Goal: Complete application form: Complete application form

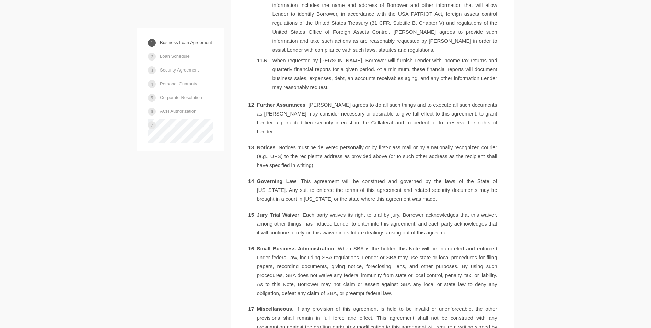
scroll to position [1501, 0]
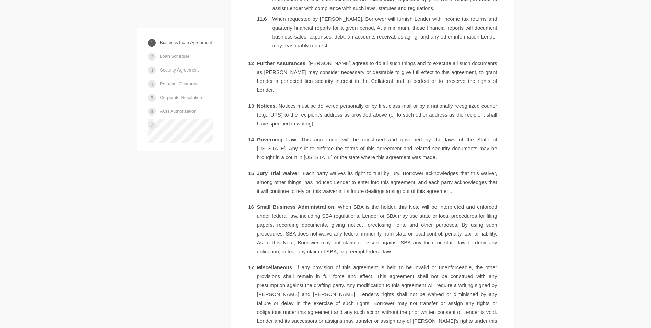
drag, startPoint x: 650, startPoint y: 194, endPoint x: 649, endPoint y: 210, distance: 15.8
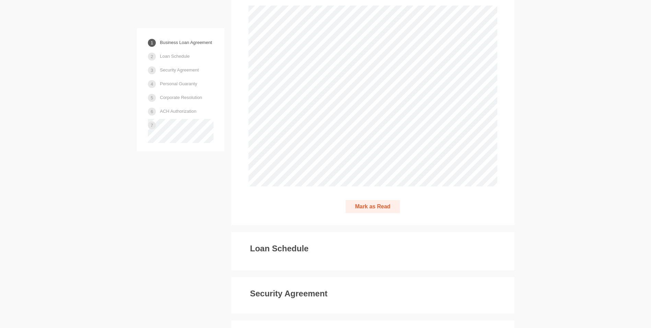
scroll to position [1899, 0]
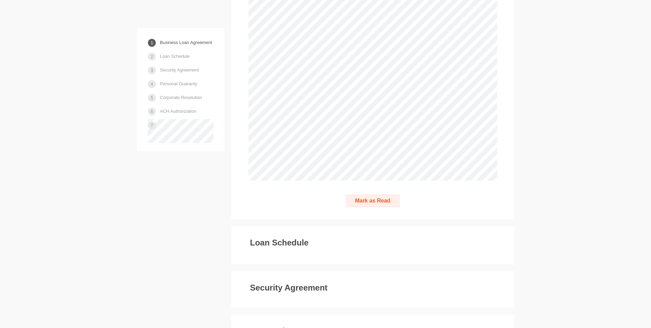
click at [371, 194] on button "Mark as Read" at bounding box center [373, 200] width 54 height 13
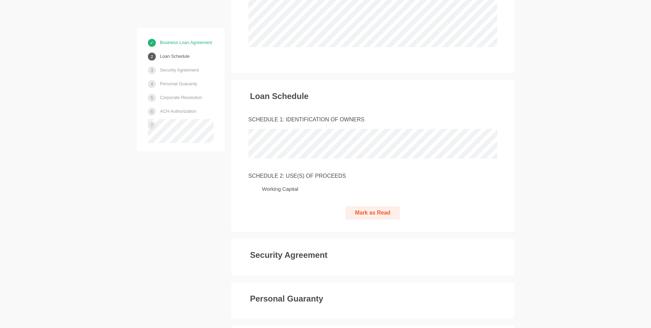
scroll to position [2038, 0]
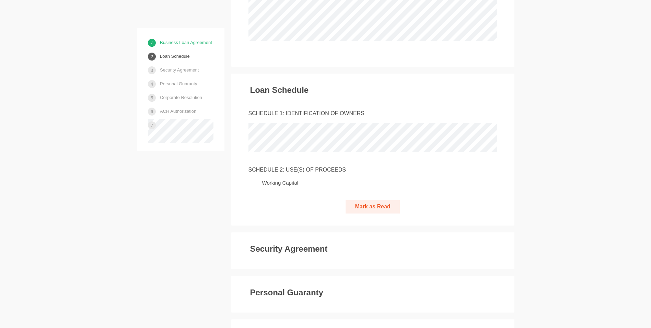
click at [367, 200] on button "Mark as Read" at bounding box center [373, 206] width 54 height 13
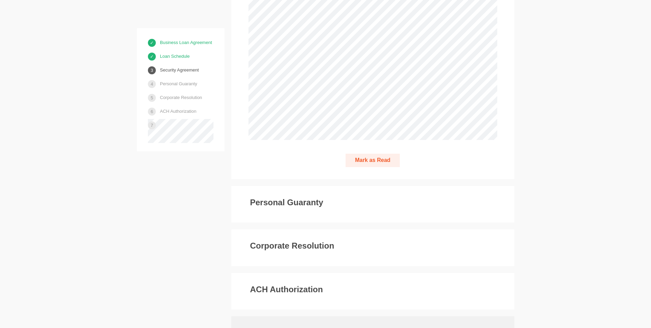
scroll to position [2989, 0]
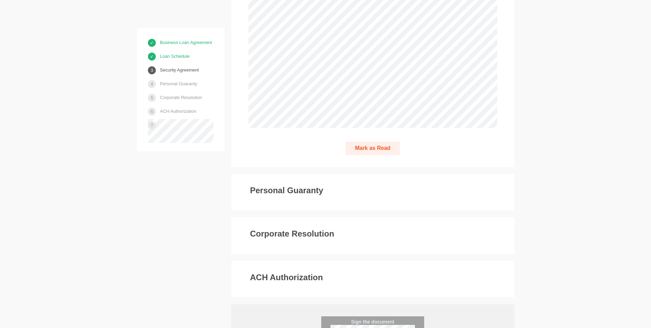
click at [367, 141] on button "Mark as Read" at bounding box center [373, 147] width 54 height 13
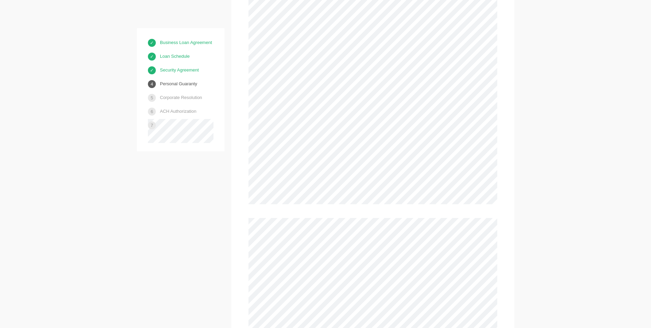
scroll to position [3804, 0]
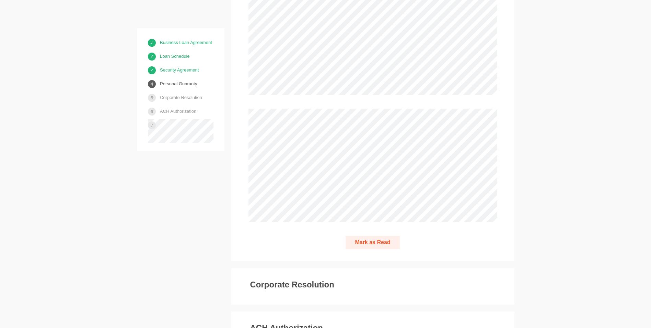
click at [379, 236] on button "Mark as Read" at bounding box center [373, 242] width 54 height 13
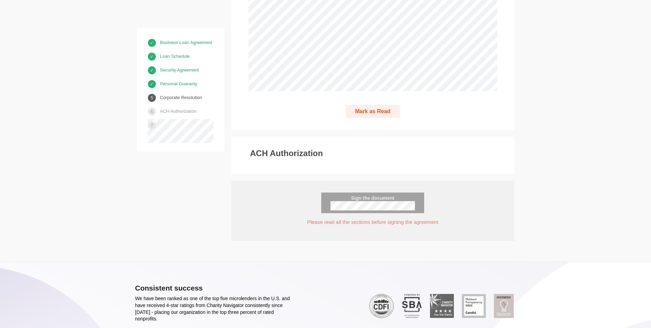
scroll to position [4672, 0]
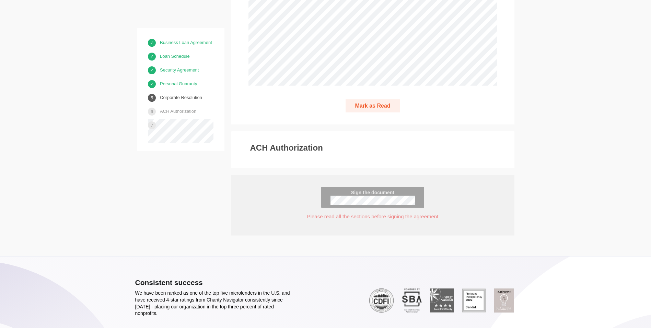
click at [372, 99] on button "Mark as Read" at bounding box center [373, 105] width 54 height 13
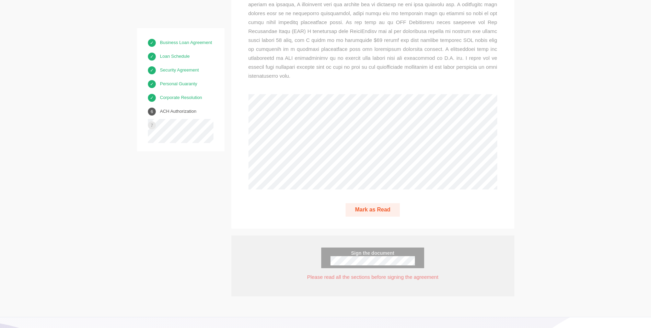
scroll to position [4954, 0]
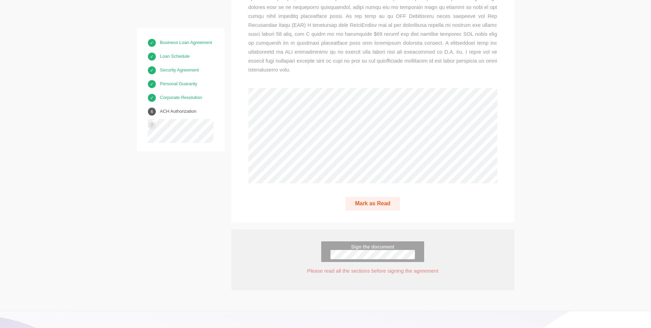
click at [369, 197] on button "Mark as Read" at bounding box center [373, 203] width 54 height 13
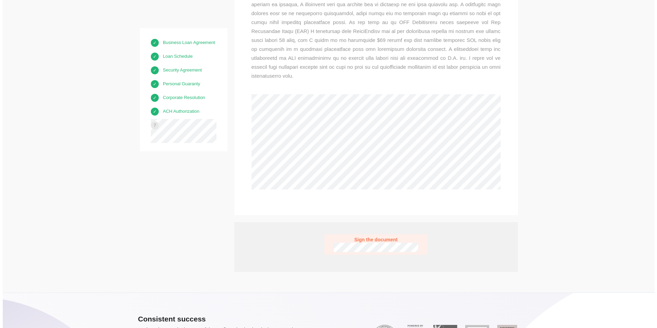
scroll to position [4942, 0]
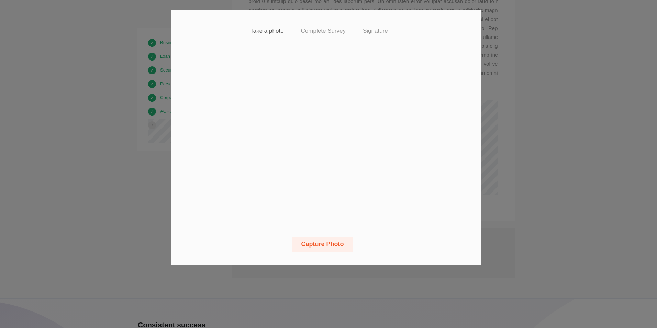
click at [320, 242] on button "Capture Photo" at bounding box center [322, 244] width 61 height 14
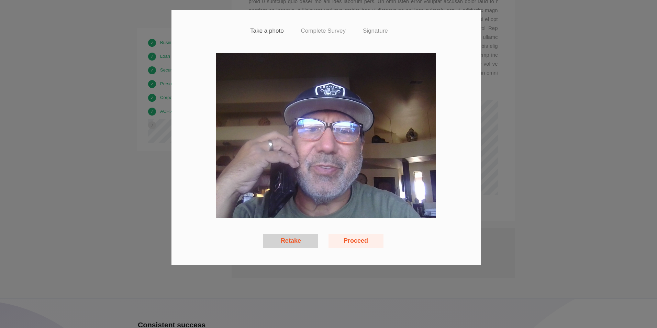
click at [350, 239] on button "Proceed" at bounding box center [355, 241] width 55 height 14
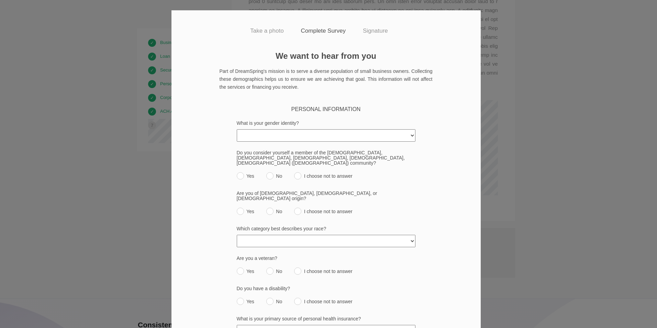
click at [409, 134] on select "[DEMOGRAPHIC_DATA] [DEMOGRAPHIC_DATA] [DEMOGRAPHIC_DATA] [DEMOGRAPHIC_DATA]/Thi…" at bounding box center [326, 135] width 179 height 12
select select "[DEMOGRAPHIC_DATA]"
click at [237, 129] on select "[DEMOGRAPHIC_DATA] [DEMOGRAPHIC_DATA] [DEMOGRAPHIC_DATA] [DEMOGRAPHIC_DATA]/Thi…" at bounding box center [326, 135] width 179 height 12
click at [266, 172] on input "No" at bounding box center [269, 175] width 7 height 7
radio input "true"
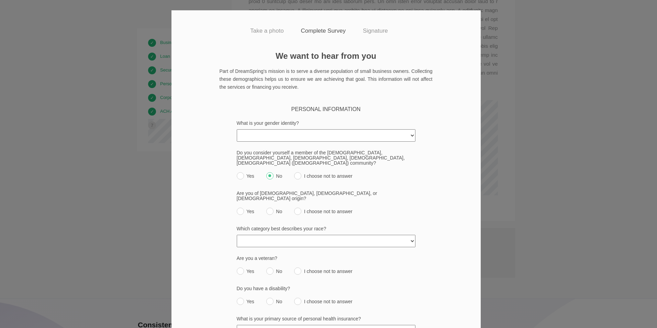
click at [239, 207] on input "Yes" at bounding box center [240, 210] width 7 height 7
radio input "true"
click at [407, 235] on select "[DEMOGRAPHIC_DATA] or [US_STATE][DEMOGRAPHIC_DATA] Black or [DEMOGRAPHIC_DATA] …" at bounding box center [326, 241] width 179 height 12
select select "declined_to_answer"
click at [237, 235] on select "[DEMOGRAPHIC_DATA] or [US_STATE][DEMOGRAPHIC_DATA] Black or [DEMOGRAPHIC_DATA] …" at bounding box center [326, 241] width 179 height 12
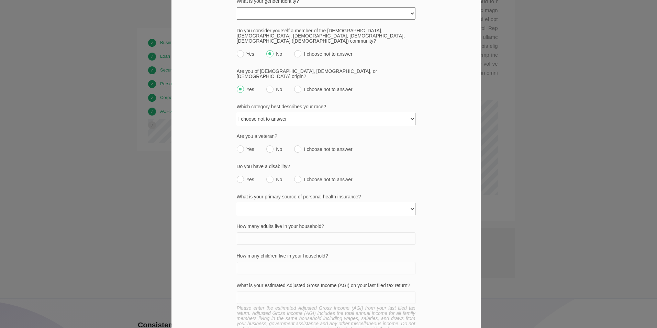
scroll to position [124, 0]
click at [266, 144] on input "No" at bounding box center [269, 147] width 7 height 7
radio input "true"
click at [266, 174] on input "No" at bounding box center [269, 177] width 7 height 7
radio input "true"
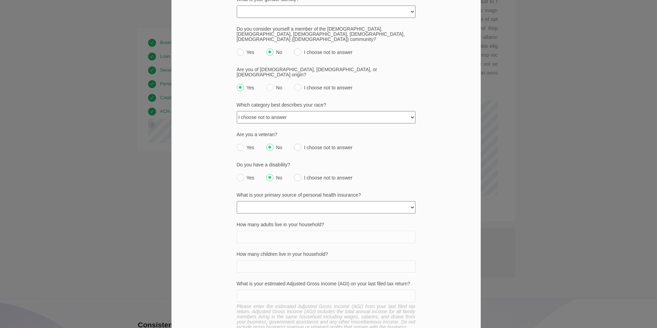
click at [409, 201] on select "None Private policy My business Medicaid/Medicare Other state funded Another jo…" at bounding box center [326, 207] width 179 height 12
select select "choose_not_to_answer"
click at [237, 201] on select "None Private policy My business Medicaid/Medicare Other state funded Another jo…" at bounding box center [326, 207] width 179 height 12
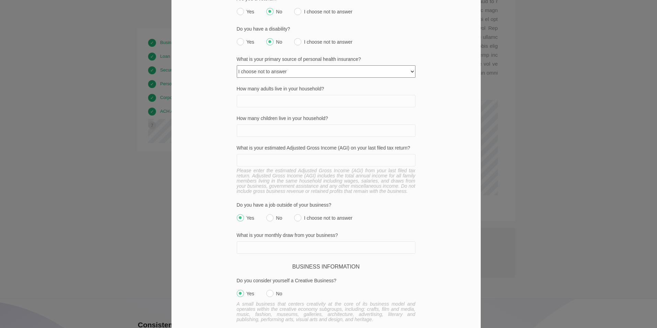
scroll to position [255, 0]
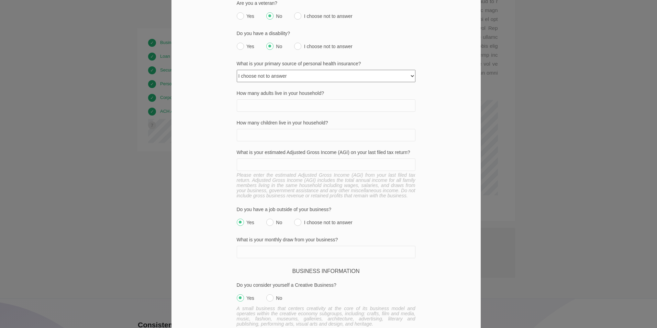
click at [267, 218] on input "No" at bounding box center [269, 221] width 7 height 7
radio input "true"
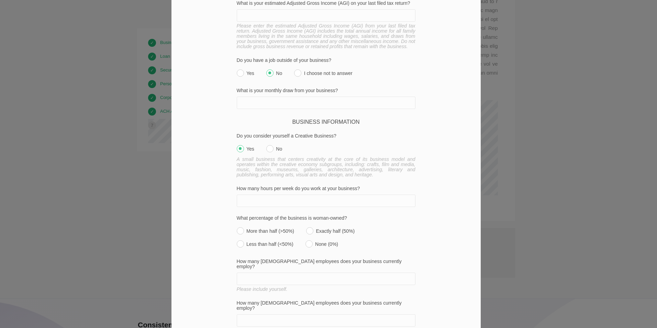
scroll to position [412, 0]
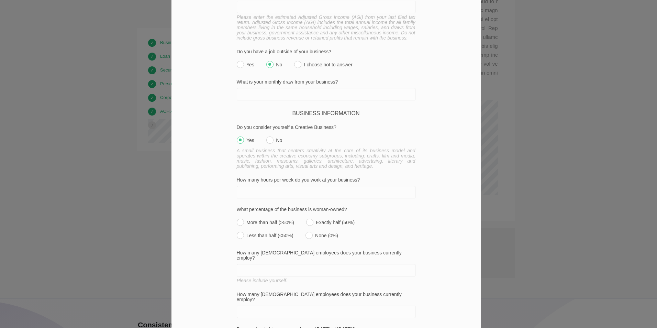
click at [266, 136] on input "No" at bounding box center [269, 139] width 7 height 7
radio input "true"
click at [300, 222] on div "What percentage of the business is woman-owned? More than half (>50%) Exactly h…" at bounding box center [326, 224] width 179 height 35
click at [306, 231] on input "None (0%)" at bounding box center [308, 234] width 7 height 7
radio input "true"
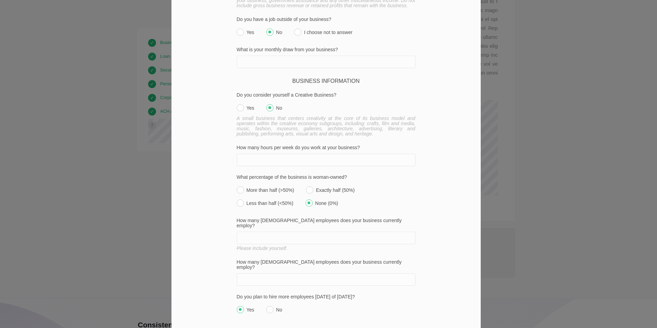
scroll to position [463, 0]
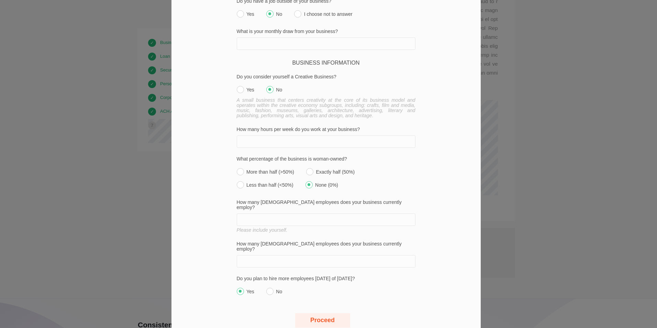
click at [318, 313] on button "Proceed" at bounding box center [322, 320] width 55 height 14
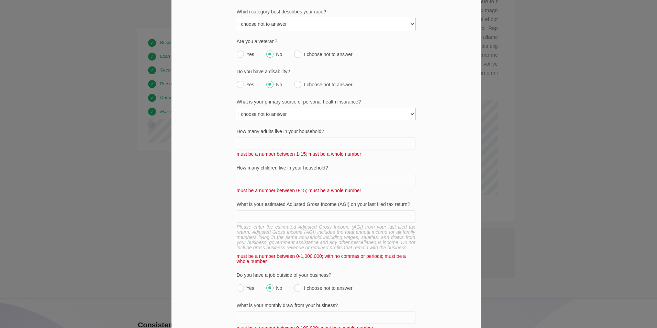
scroll to position [209, 0]
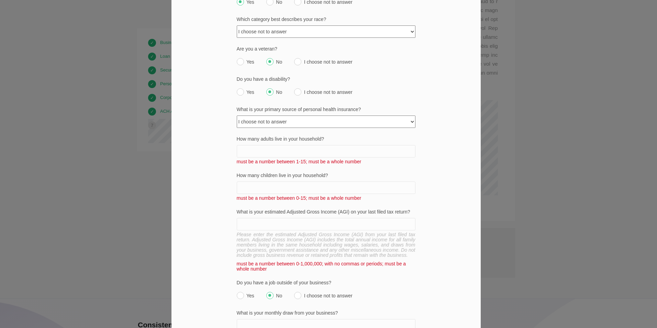
click at [248, 145] on input "How many adults live in your household?" at bounding box center [326, 151] width 179 height 12
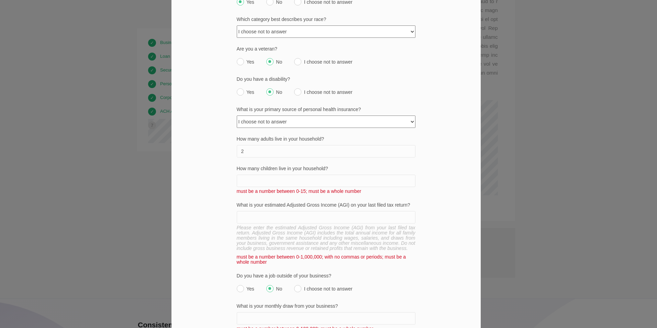
type input "2"
click at [253, 174] on input "How many children live in your household?" at bounding box center [326, 180] width 179 height 12
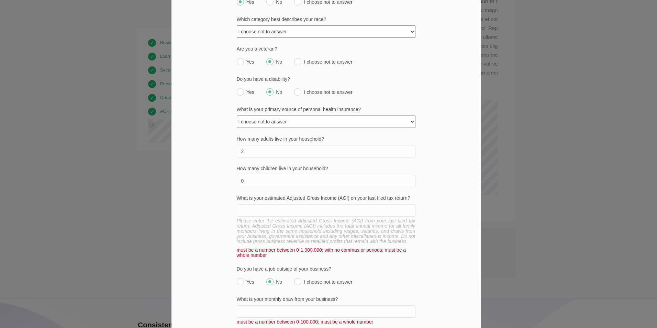
type input "0"
click at [245, 204] on input "What is your estimated Adjusted Gross Income (AGI) on your last filed tax retur…" at bounding box center [326, 210] width 179 height 12
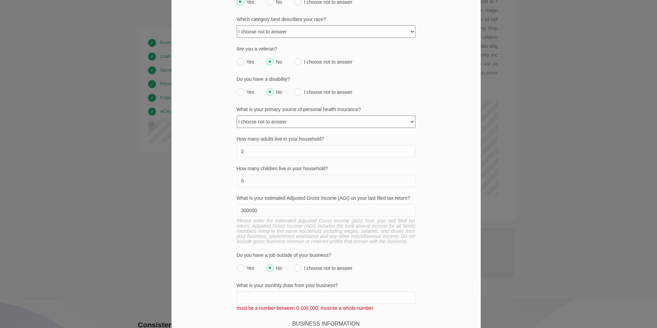
type input "300000"
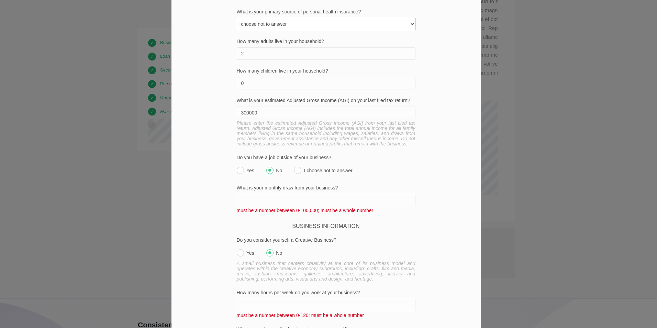
scroll to position [320, 0]
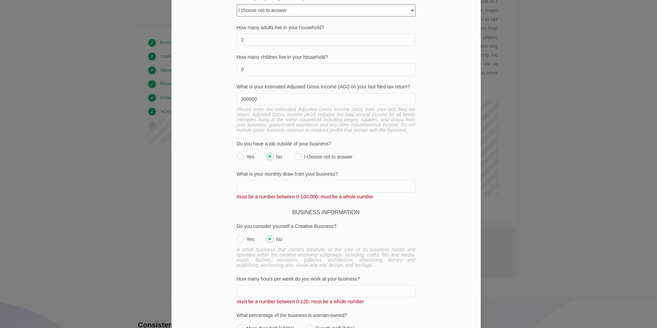
click at [240, 180] on input "What is your monthly draw from your business?" at bounding box center [326, 186] width 179 height 12
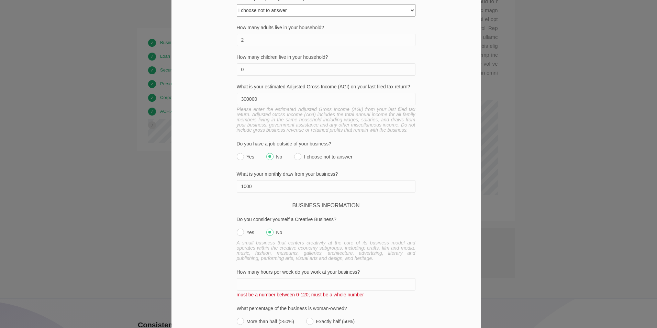
type input "1000"
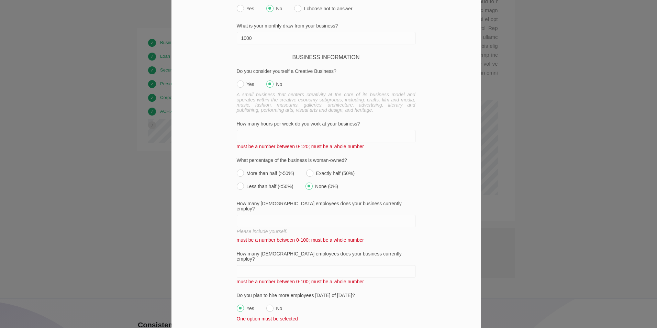
scroll to position [469, 0]
click at [241, 129] on input "How many hours per week do you work at your business?" at bounding box center [326, 135] width 179 height 12
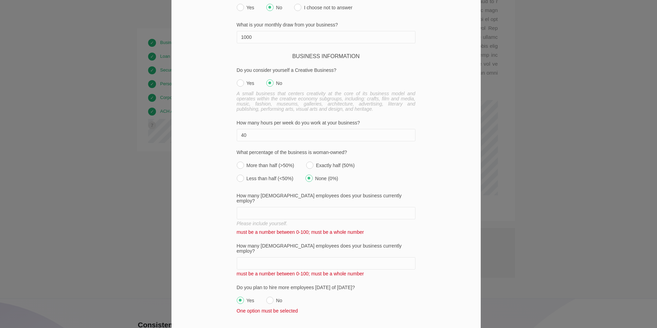
type input "40"
click at [245, 207] on input "How many [DEMOGRAPHIC_DATA] employees does your business currently employ?" at bounding box center [326, 213] width 179 height 12
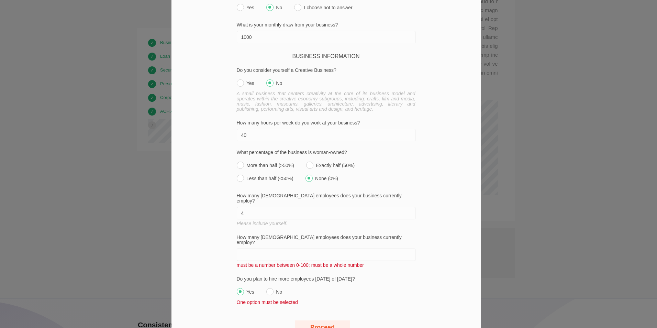
type input "4"
click at [260, 248] on input "How many [DEMOGRAPHIC_DATA] employees does your business currently employ?" at bounding box center [326, 254] width 179 height 12
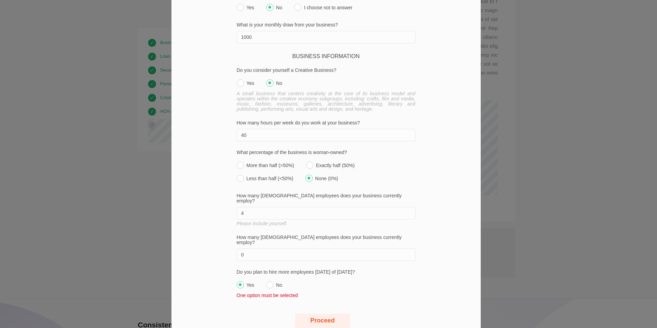
type input "0"
click at [237, 281] on input "Yes" at bounding box center [240, 284] width 7 height 7
radio input "true"
click at [241, 315] on input "Full-time" at bounding box center [326, 321] width 179 height 12
type input "1"
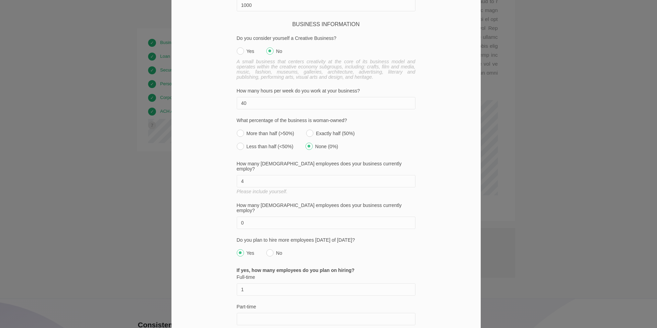
scroll to position [529, 0]
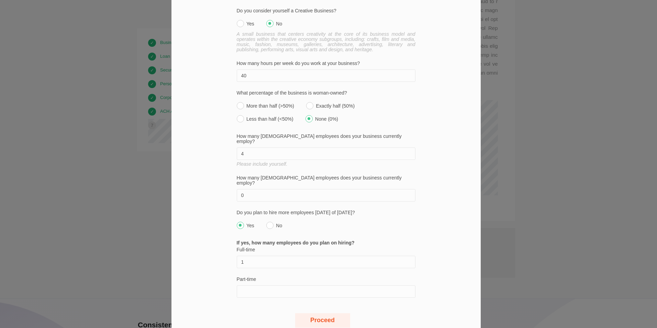
click at [241, 285] on input "Part-time" at bounding box center [326, 291] width 179 height 12
type input "0"
click at [318, 313] on button "Proceed" at bounding box center [322, 320] width 55 height 14
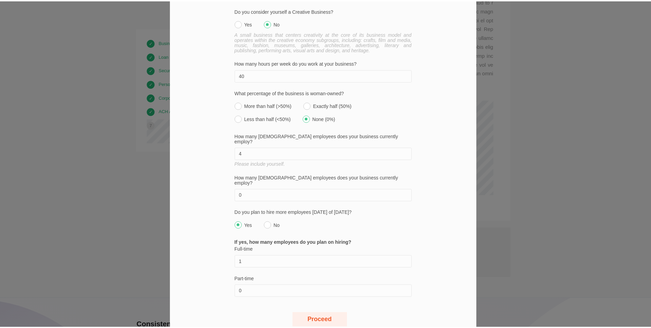
scroll to position [0, 0]
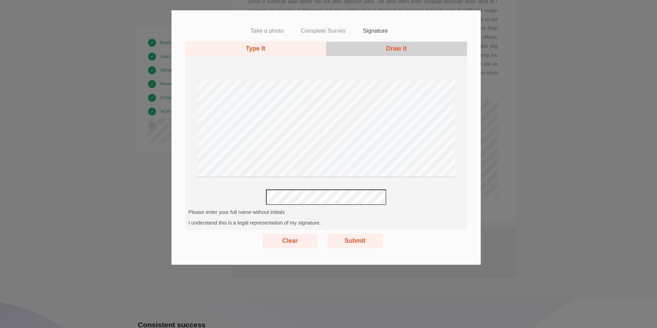
click at [353, 238] on button "Submit" at bounding box center [354, 241] width 55 height 14
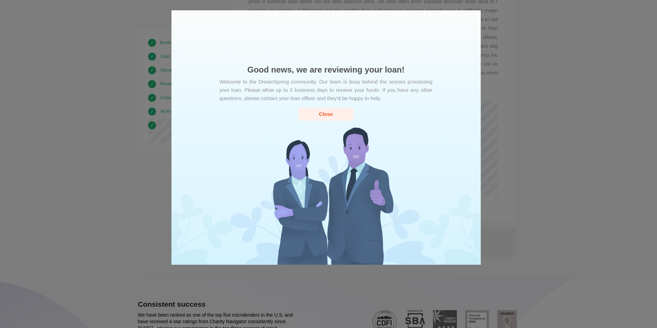
click at [325, 113] on button "Close" at bounding box center [325, 113] width 55 height 13
